Goal: Transaction & Acquisition: Book appointment/travel/reservation

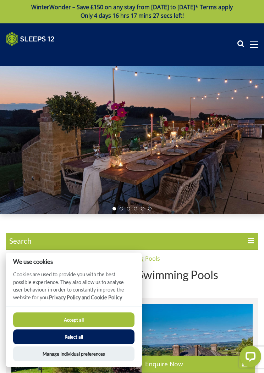
scroll to position [1, 0]
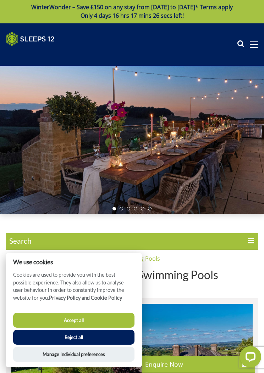
click at [102, 318] on button "Accept all" at bounding box center [73, 320] width 121 height 15
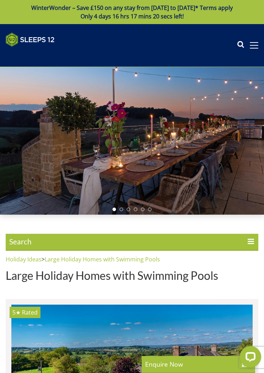
click at [254, 47] on span at bounding box center [253, 45] width 9 height 6
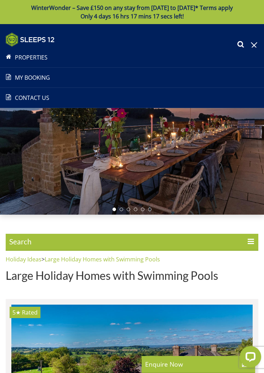
click at [74, 59] on link "Properties" at bounding box center [132, 57] width 264 height 9
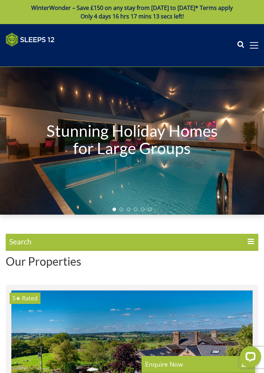
click at [58, 242] on span "Search" at bounding box center [132, 242] width 252 height 17
click at [0, 0] on input "Search" at bounding box center [0, 0] width 0 height 0
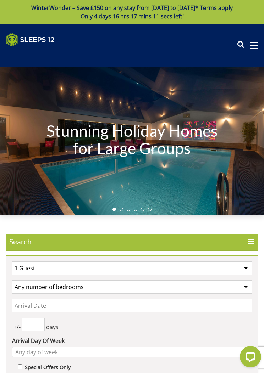
click at [244, 267] on select "1 Guest 2 Guests 3 Guests 4 Guests 5 Guests 6 Guests 7 Guests 8 Guests 9 Guests…" at bounding box center [131, 267] width 239 height 13
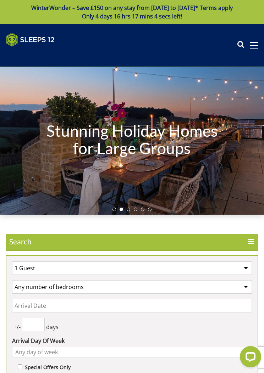
select select "14"
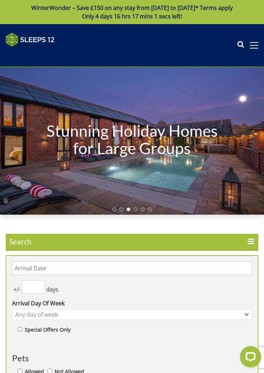
scroll to position [40, 0]
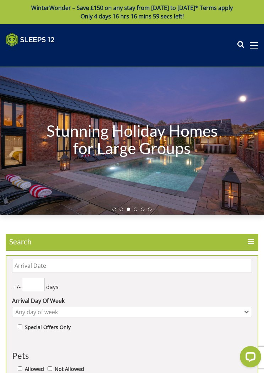
click at [127, 267] on input "Date" at bounding box center [131, 265] width 239 height 13
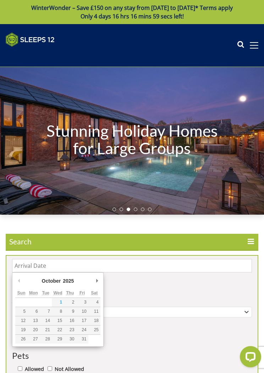
scroll to position [19, 0]
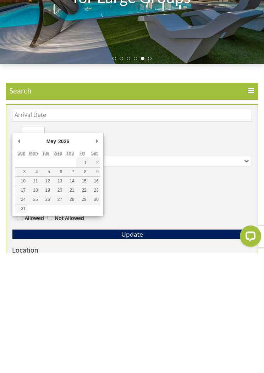
type input "[DATE]"
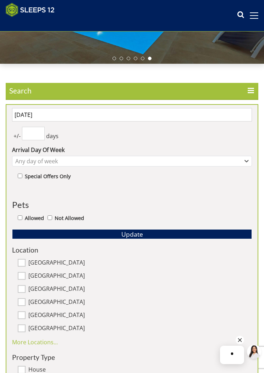
click at [38, 135] on input "number" at bounding box center [33, 133] width 23 height 13
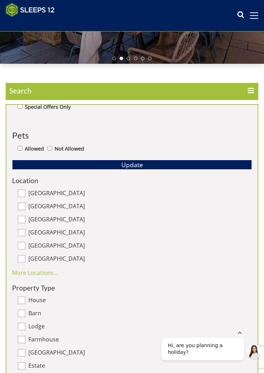
scroll to position [109, 0]
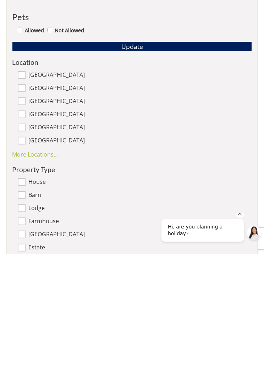
type input "7"
click at [25, 255] on input "[GEOGRAPHIC_DATA]" at bounding box center [22, 259] width 8 height 8
checkbox input "true"
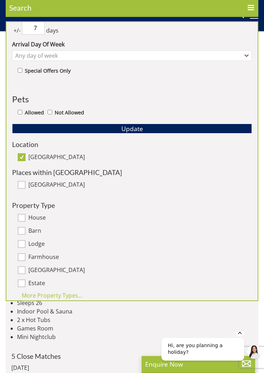
scroll to position [425, 0]
click at [166, 128] on button "Update" at bounding box center [131, 129] width 239 height 10
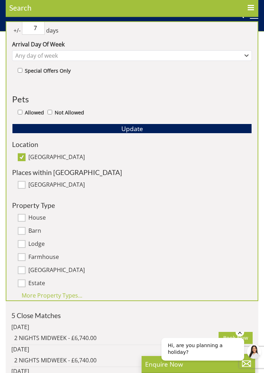
scroll to position [465, 0]
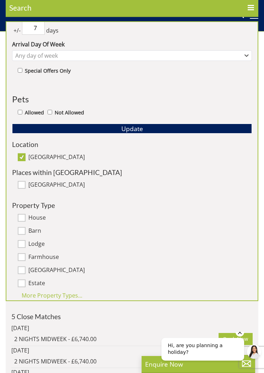
click at [158, 127] on button "Update" at bounding box center [131, 129] width 239 height 10
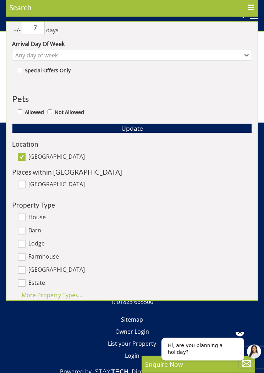
click at [182, 326] on p "Sitemap Owner Login List your Property Login" at bounding box center [132, 338] width 252 height 48
click at [73, 328] on p "Sitemap Owner Login List your Property Login" at bounding box center [132, 338] width 252 height 48
click at [99, 280] on label "Estate" at bounding box center [139, 284] width 223 height 8
click at [26, 280] on input "Estate" at bounding box center [22, 283] width 8 height 8
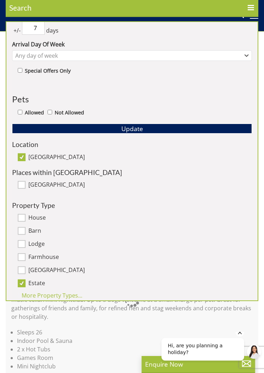
scroll to position [50, 0]
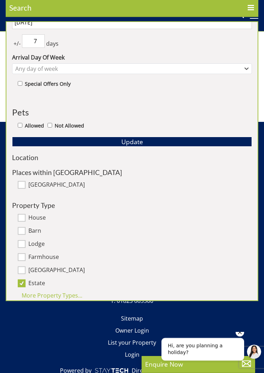
click at [24, 282] on input "Estate" at bounding box center [22, 283] width 8 height 8
checkbox input "false"
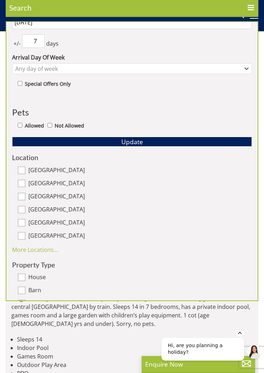
click at [30, 223] on label "[GEOGRAPHIC_DATA]" at bounding box center [139, 223] width 223 height 8
click at [26, 223] on input "[GEOGRAPHIC_DATA]" at bounding box center [22, 223] width 8 height 8
checkbox input "true"
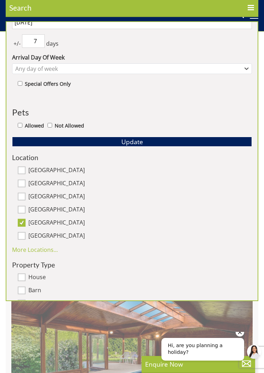
scroll to position [35, 0]
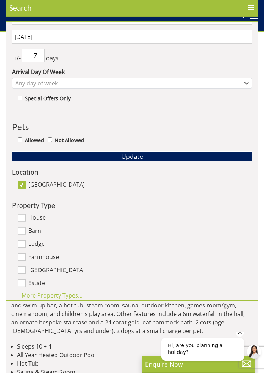
click at [30, 184] on label "[GEOGRAPHIC_DATA]" at bounding box center [139, 185] width 223 height 8
click at [26, 184] on input "[GEOGRAPHIC_DATA]" at bounding box center [22, 185] width 8 height 8
checkbox input "false"
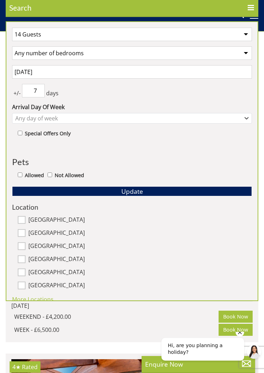
scroll to position [306, 0]
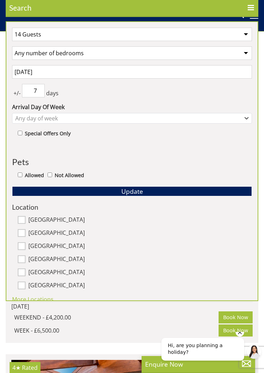
click at [40, 298] on link "More Locations..." at bounding box center [35, 299] width 46 height 8
click at [24, 283] on input "[GEOGRAPHIC_DATA]" at bounding box center [22, 285] width 8 height 8
checkbox input "true"
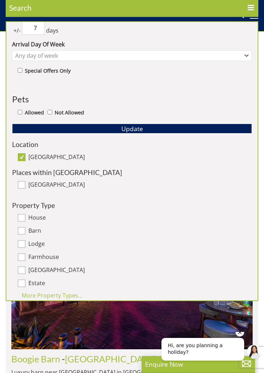
scroll to position [63, 0]
click at [68, 295] on div "More Property Types..." at bounding box center [131, 295] width 239 height 9
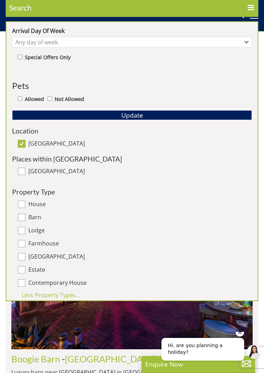
scroll to position [76, 0]
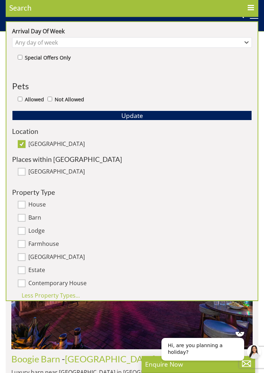
click at [24, 242] on input "Farmhouse" at bounding box center [22, 244] width 8 height 8
checkbox input "true"
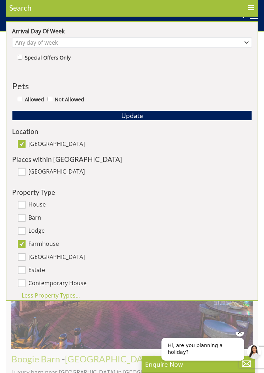
scroll to position [63, 0]
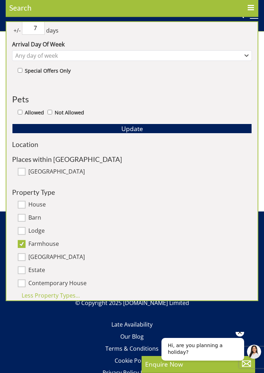
click at [24, 230] on input "Lodge" at bounding box center [22, 231] width 8 height 8
checkbox input "true"
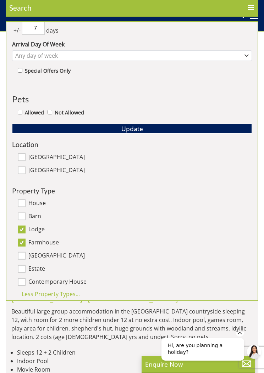
scroll to position [61, 0]
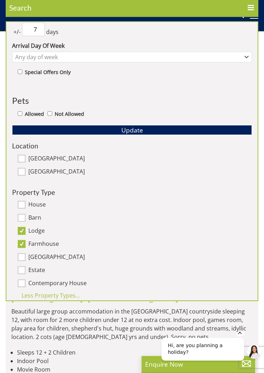
click at [25, 215] on input "Barn" at bounding box center [22, 218] width 8 height 8
checkbox input "true"
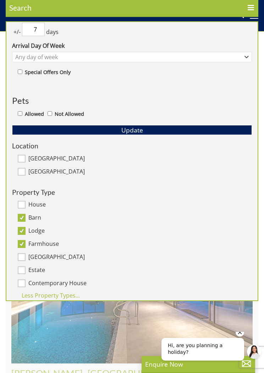
click at [24, 201] on input "House" at bounding box center [22, 204] width 8 height 8
checkbox input "true"
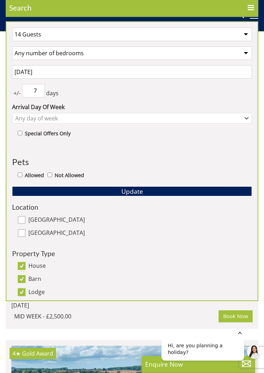
scroll to position [0, 0]
click at [160, 189] on button "Update" at bounding box center [131, 191] width 239 height 10
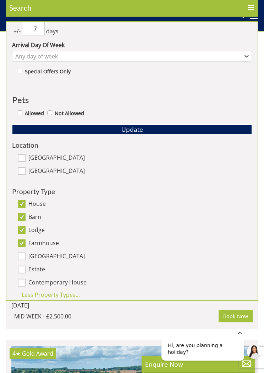
scroll to position [61, 0]
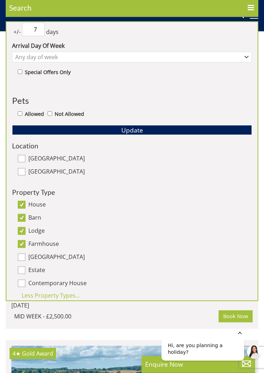
click at [244, 191] on h2 "[PERSON_NAME] - [GEOGRAPHIC_DATA]" at bounding box center [131, 186] width 241 height 10
click at [235, 191] on h2 "[PERSON_NAME] - [GEOGRAPHIC_DATA]" at bounding box center [131, 186] width 241 height 10
click at [198, 176] on img at bounding box center [131, 98] width 241 height 155
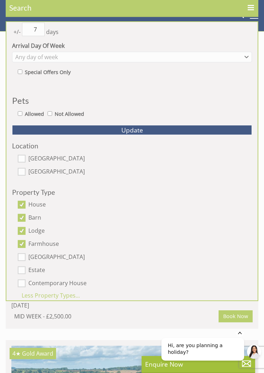
click at [183, 286] on label "Contemporary House" at bounding box center [139, 284] width 223 height 8
click at [26, 286] on input "Contemporary House" at bounding box center [22, 283] width 8 height 8
checkbox input "true"
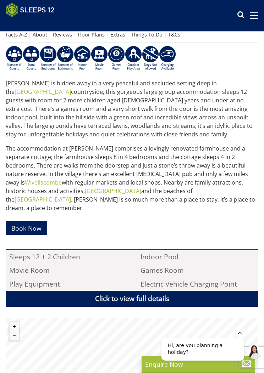
scroll to position [237, 0]
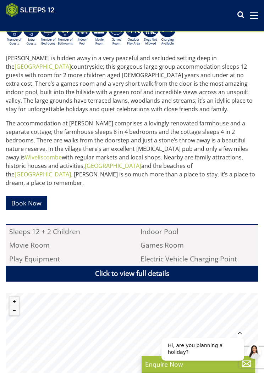
click at [180, 267] on link "Click to view full details" at bounding box center [132, 274] width 252 height 16
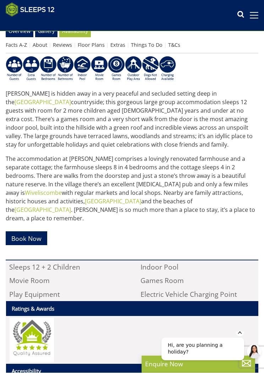
scroll to position [202, 0]
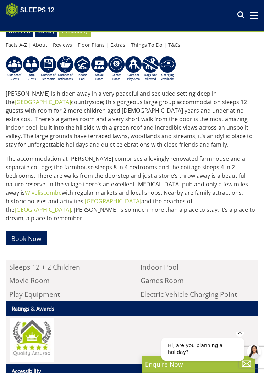
click at [38, 231] on link "Book Now" at bounding box center [26, 238] width 41 height 14
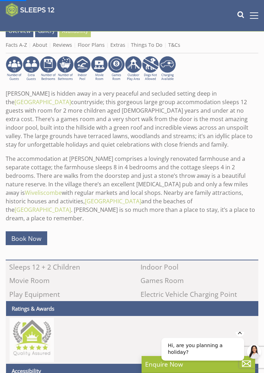
click at [29, 231] on link "Book Now" at bounding box center [26, 238] width 41 height 14
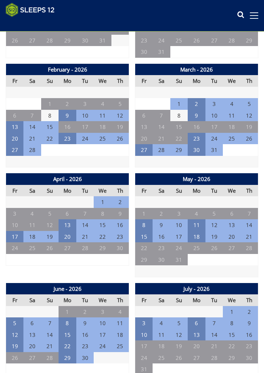
scroll to position [403, 0]
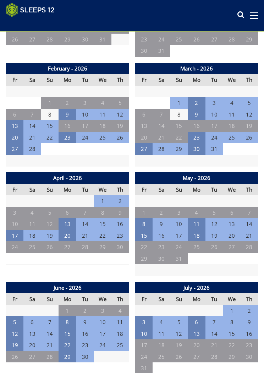
click at [164, 242] on td "23" at bounding box center [161, 247] width 18 height 12
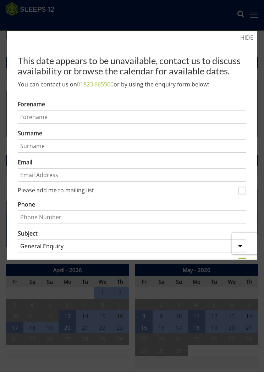
scroll to position [311, 0]
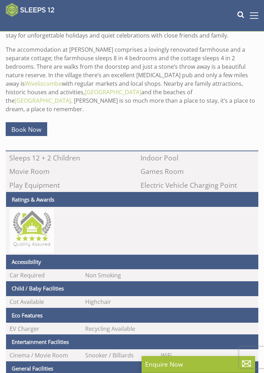
scroll to position [202, 0]
